Goal: Task Accomplishment & Management: Manage account settings

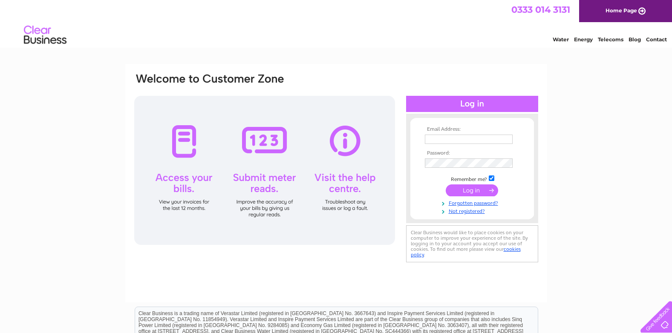
type input "Admin@wellbeingscotland.org"
click at [468, 192] on input "submit" at bounding box center [472, 191] width 52 height 12
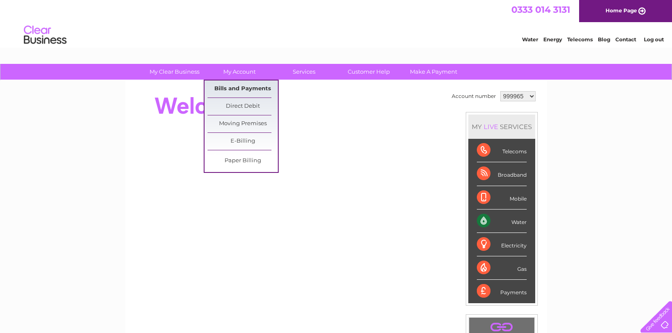
click at [241, 86] on link "Bills and Payments" at bounding box center [243, 89] width 70 height 17
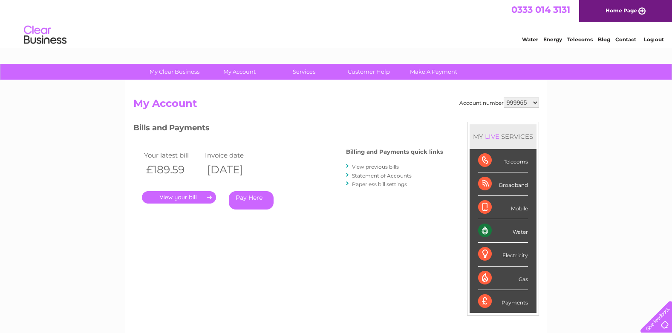
click at [177, 196] on link "." at bounding box center [179, 197] width 74 height 12
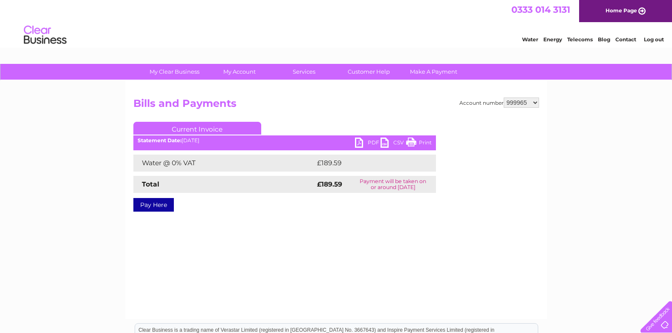
click at [373, 139] on link "PDF" at bounding box center [368, 144] width 26 height 12
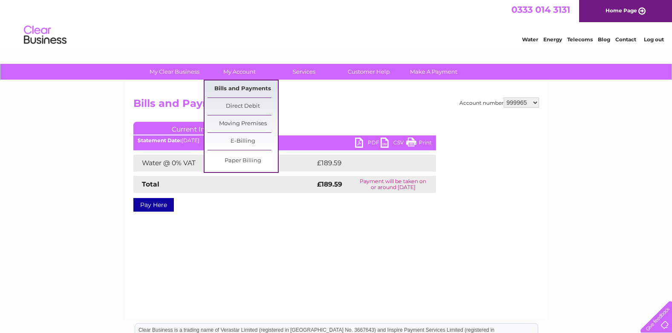
click at [231, 88] on link "Bills and Payments" at bounding box center [243, 89] width 70 height 17
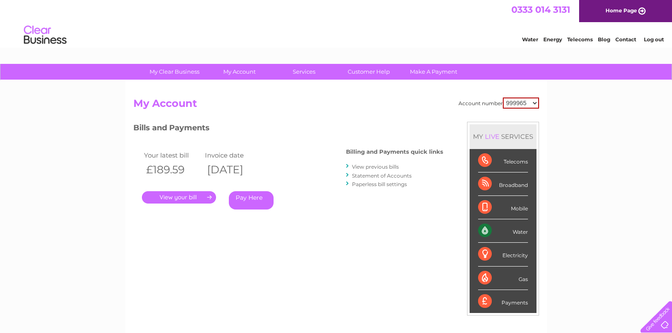
click at [189, 199] on link "." at bounding box center [179, 197] width 74 height 12
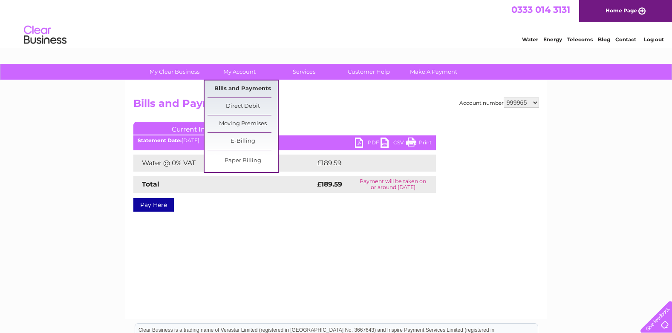
click at [239, 89] on link "Bills and Payments" at bounding box center [243, 89] width 70 height 17
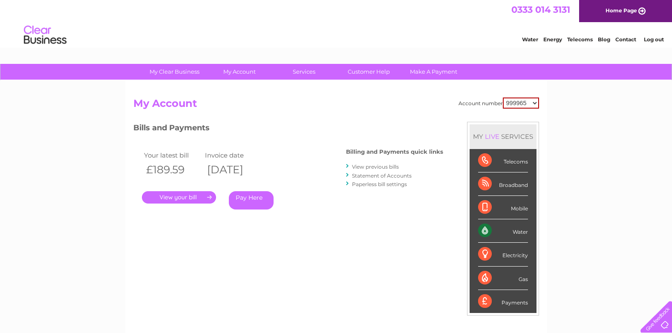
click at [384, 168] on link "View previous bills" at bounding box center [375, 167] width 47 height 6
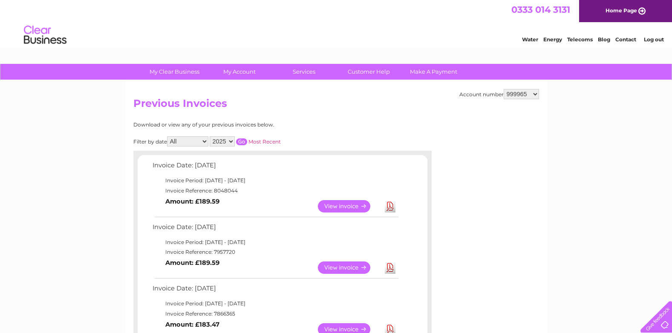
click at [347, 269] on link "View" at bounding box center [349, 268] width 63 height 12
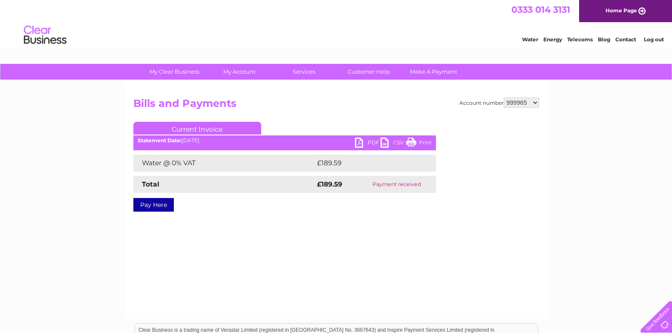
click at [371, 142] on link "PDF" at bounding box center [368, 144] width 26 height 12
click at [536, 104] on select "999965 999992 1091300" at bounding box center [521, 103] width 35 height 10
select select "999992"
click at [504, 98] on select "999965 999992 1091300" at bounding box center [521, 103] width 35 height 10
click at [426, 144] on link "Print" at bounding box center [419, 144] width 26 height 12
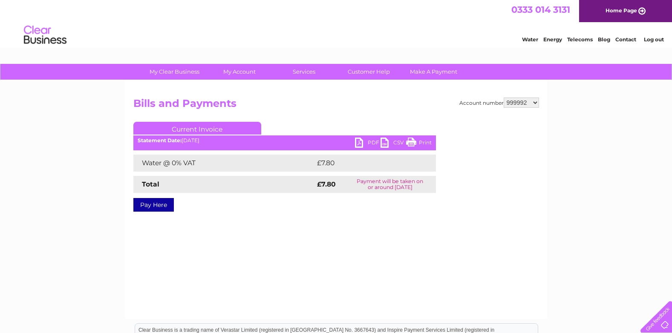
click at [373, 145] on link "PDF" at bounding box center [368, 144] width 26 height 12
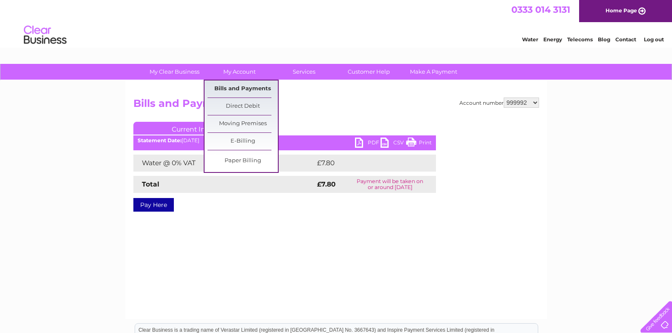
click at [240, 88] on link "Bills and Payments" at bounding box center [243, 89] width 70 height 17
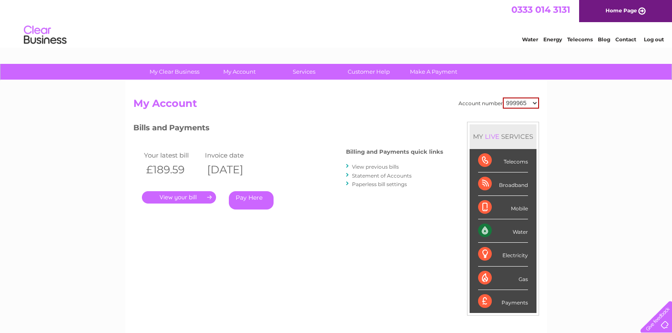
click at [387, 167] on link "View previous bills" at bounding box center [375, 167] width 47 height 6
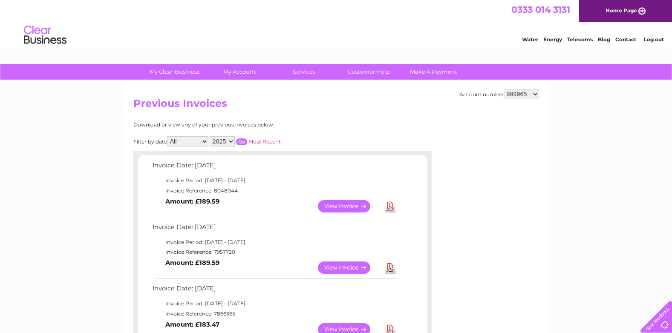
click at [535, 95] on select "999965 999992 1091300" at bounding box center [521, 94] width 35 height 10
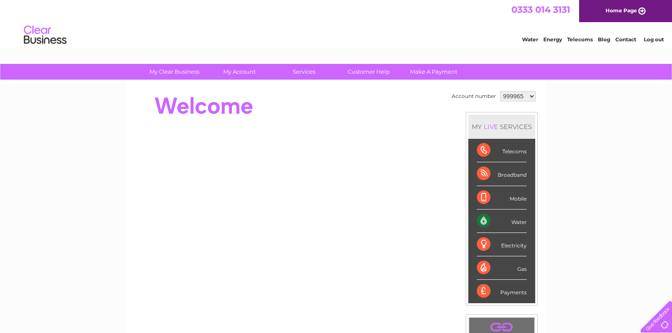
click at [529, 98] on select "999965 999992 1091300" at bounding box center [517, 96] width 35 height 10
select select "1091300"
click at [500, 91] on select "999965 999992 1091300" at bounding box center [517, 96] width 35 height 10
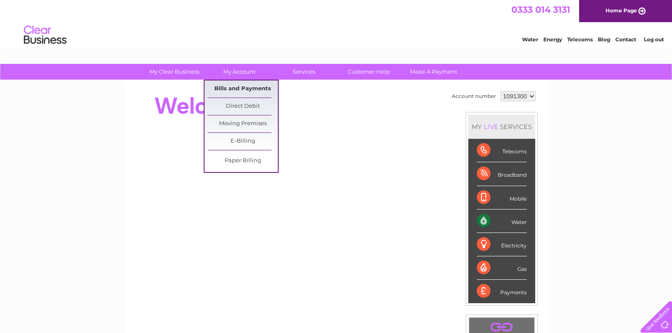
click at [248, 87] on link "Bills and Payments" at bounding box center [243, 89] width 70 height 17
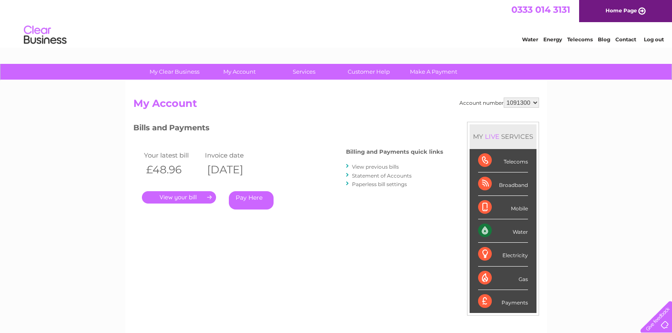
click at [369, 166] on link "View previous bills" at bounding box center [375, 167] width 47 height 6
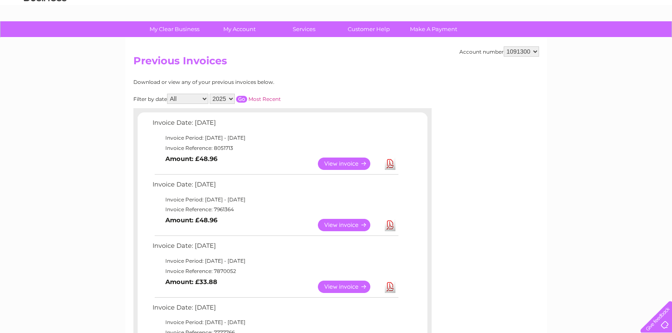
scroll to position [85, 0]
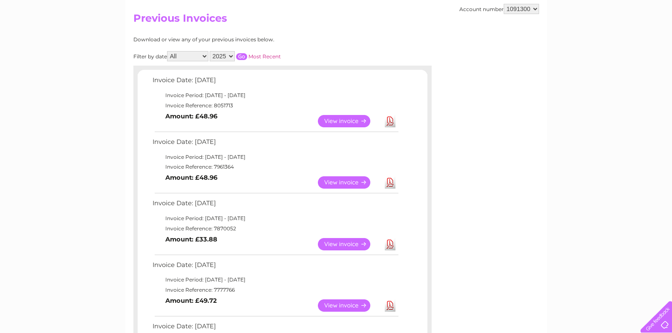
click at [359, 124] on link "View" at bounding box center [349, 121] width 63 height 12
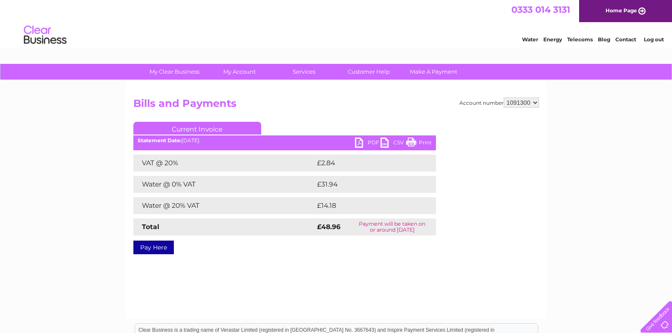
click at [376, 143] on link "PDF" at bounding box center [368, 144] width 26 height 12
click at [536, 104] on select "999965 999992 1091300" at bounding box center [521, 103] width 35 height 10
